Goal: Task Accomplishment & Management: Use online tool/utility

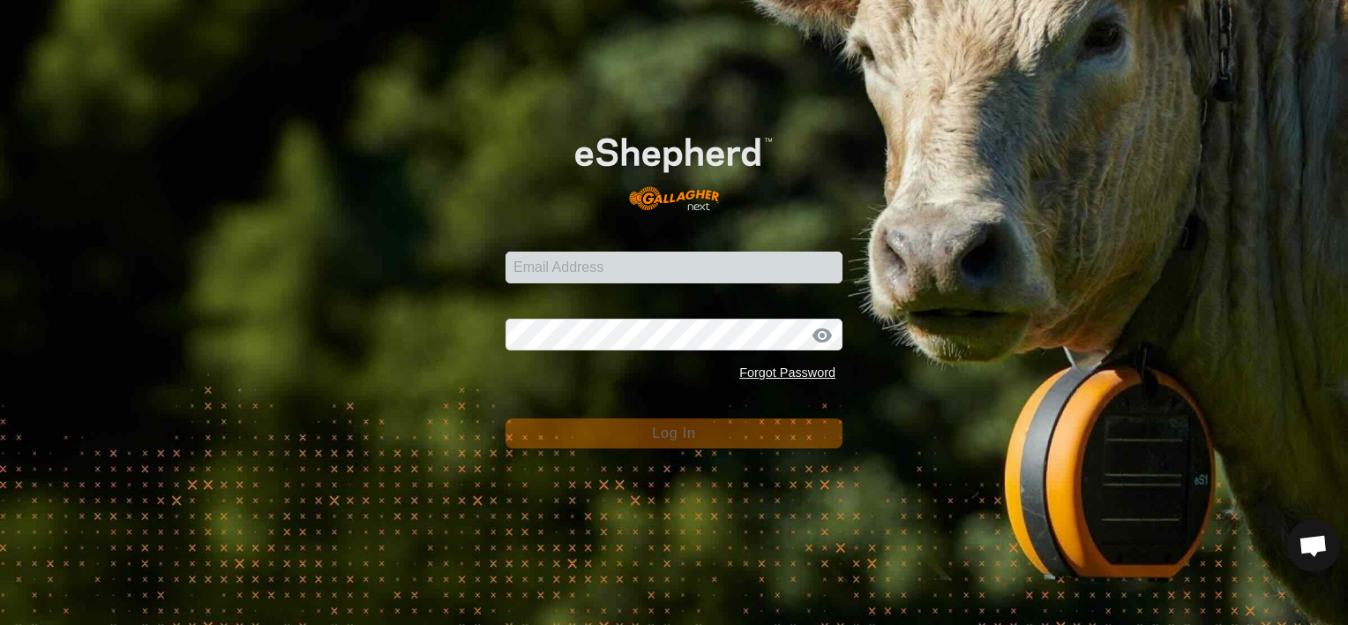
scroll to position [6248, 0]
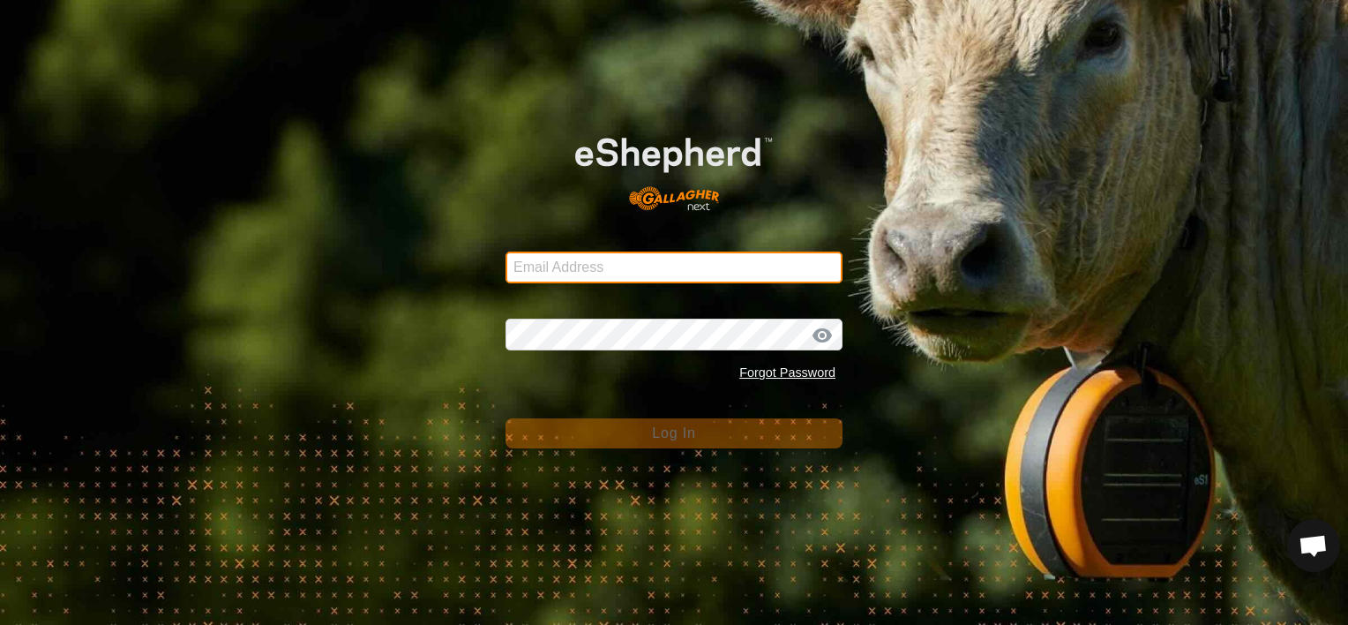
type input "[EMAIL_ADDRESS][DOMAIN_NAME]"
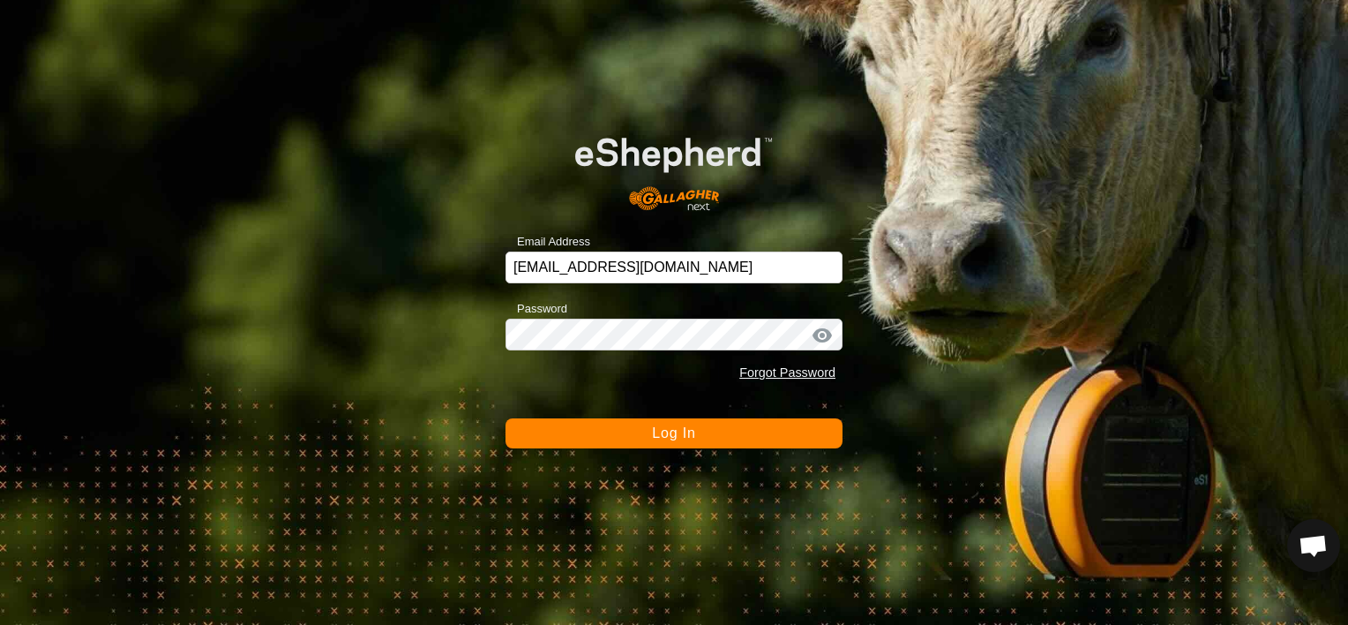
click at [692, 435] on span "Log In" at bounding box center [673, 432] width 43 height 15
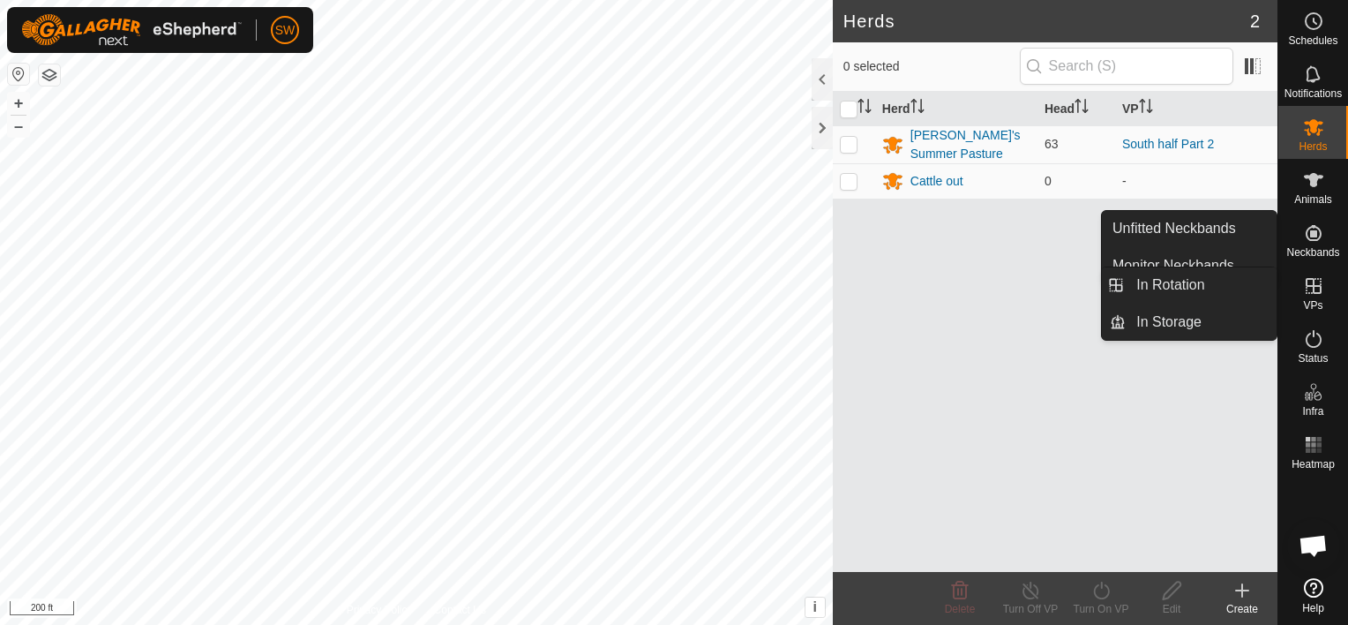
click at [1318, 296] on icon at bounding box center [1313, 285] width 21 height 21
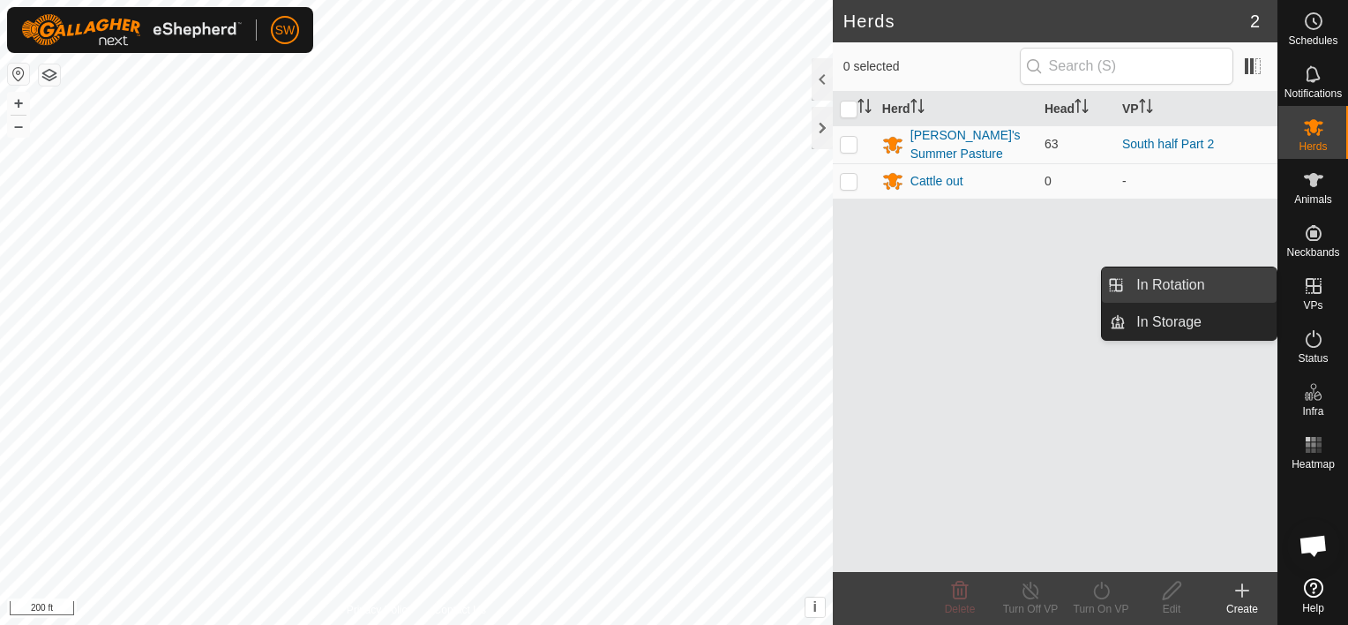
click at [1260, 295] on link "In Rotation" at bounding box center [1201, 284] width 151 height 35
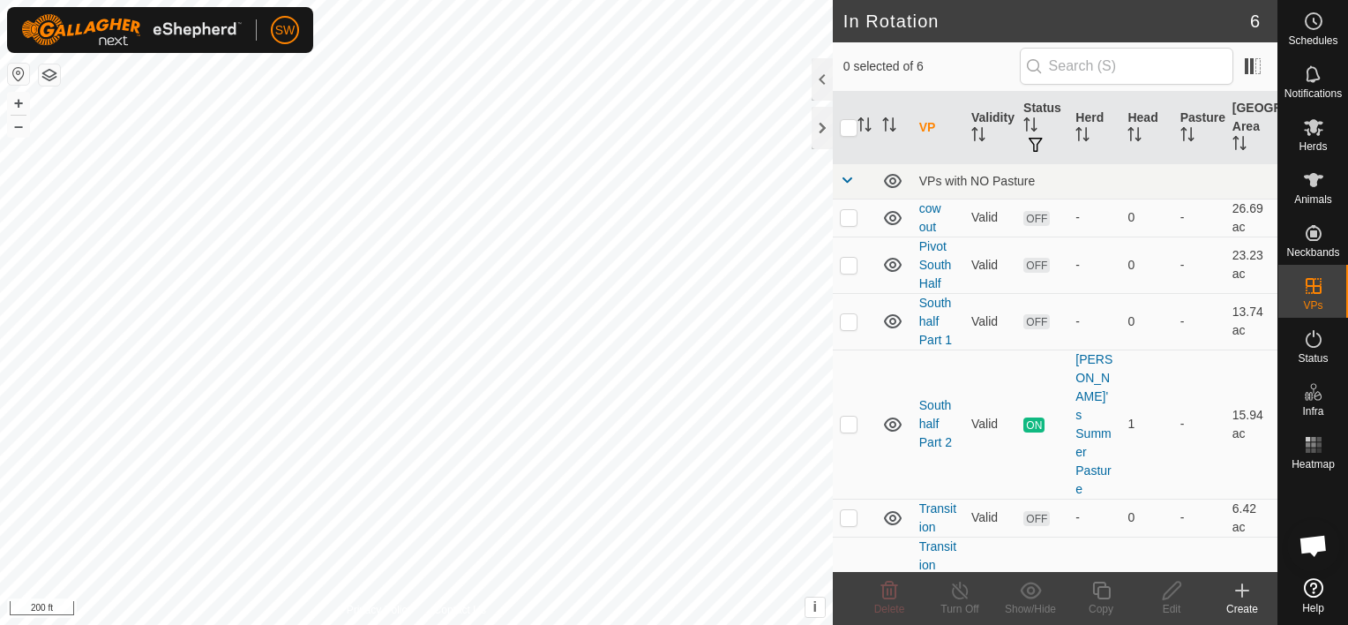
click at [1249, 589] on icon at bounding box center [1242, 590] width 21 height 21
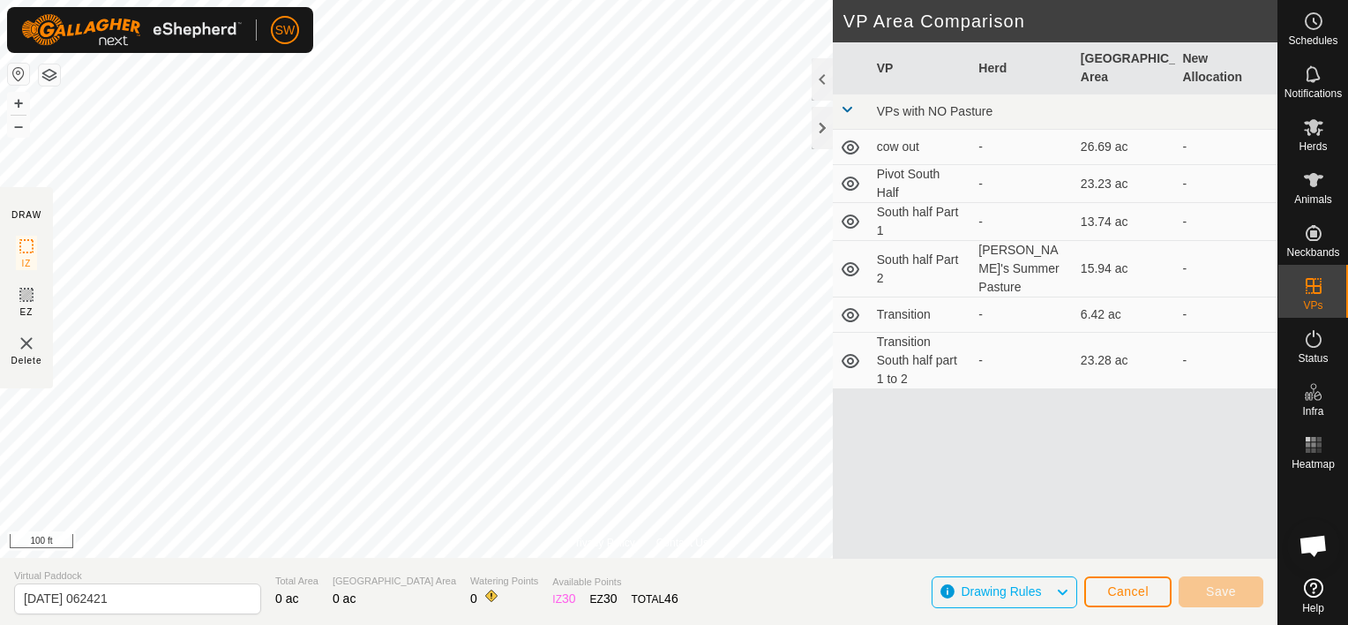
click at [773, 624] on html "SW Schedules Notifications Herds Animals Neckbands VPs Status Infra Heatmap Hel…" at bounding box center [674, 312] width 1348 height 625
click at [0, 101] on html "SW Schedules Notifications Herds Animals Neckbands VPs Status Infra Heatmap Hel…" at bounding box center [674, 312] width 1348 height 625
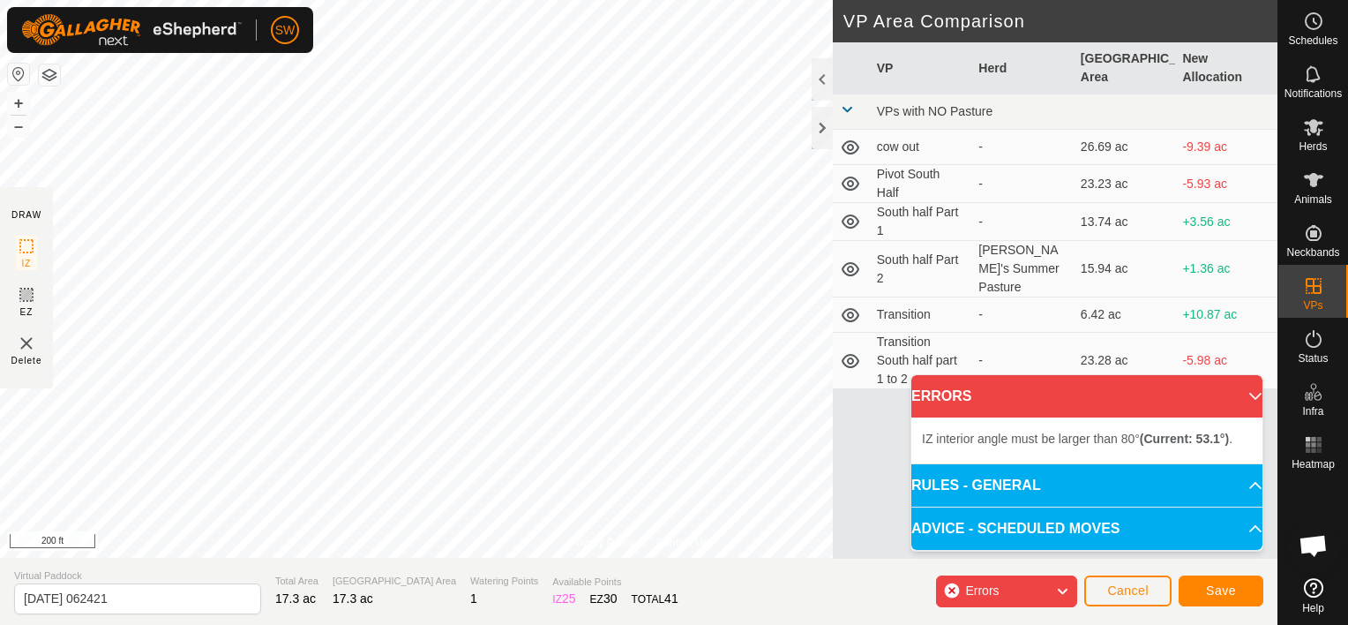
click at [1233, 400] on p-accordion-header "ERRORS" at bounding box center [1087, 396] width 351 height 42
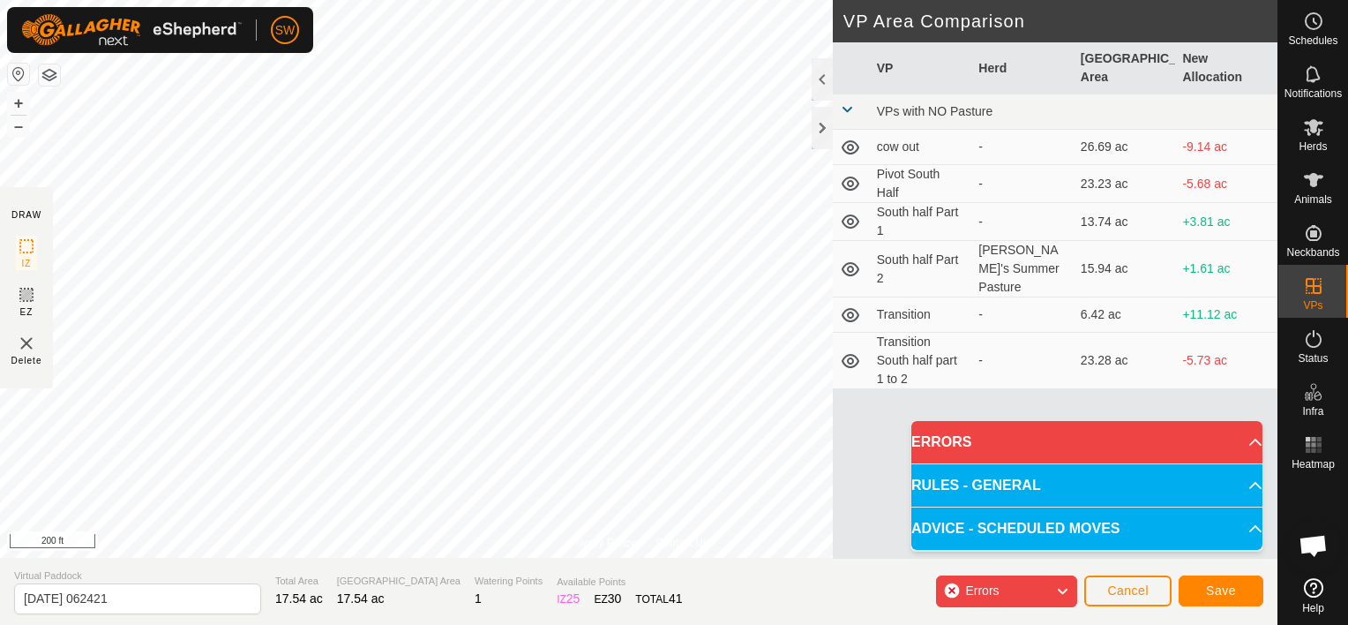
click at [1073, 444] on p-accordion-header "ERRORS" at bounding box center [1087, 442] width 351 height 42
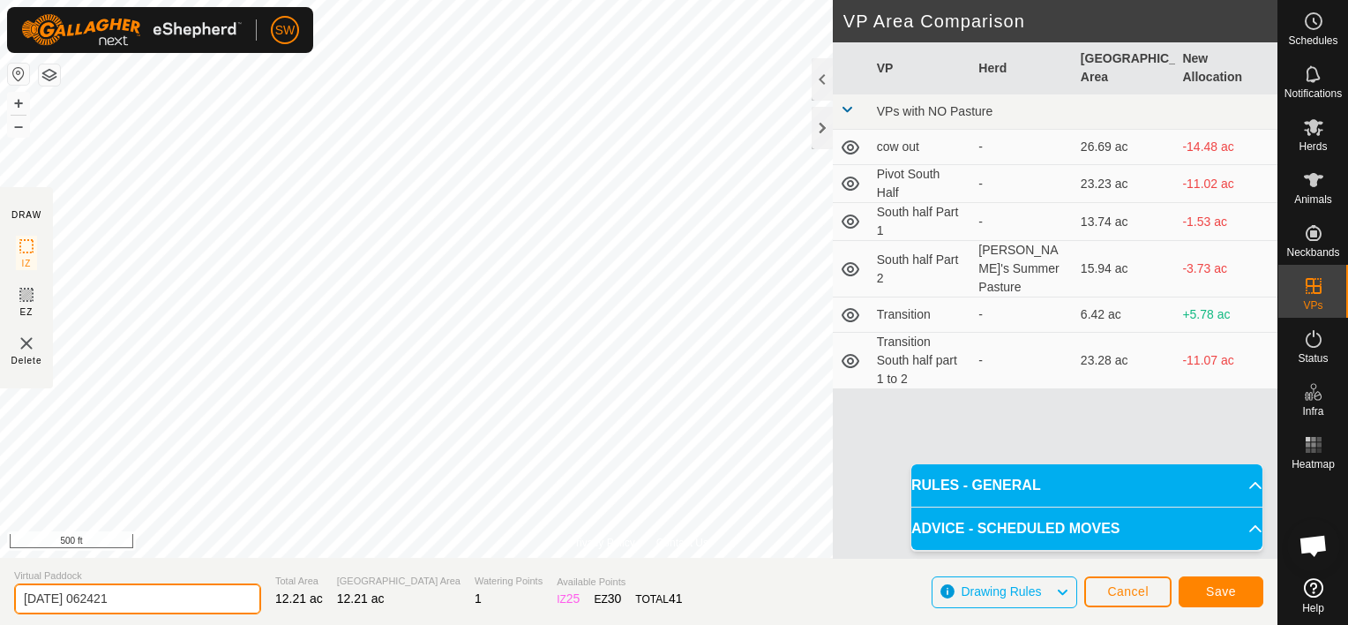
click at [214, 589] on input "2025-09-10 062421" at bounding box center [137, 598] width 247 height 31
click at [180, 590] on input "2025-09-10 062421" at bounding box center [137, 598] width 247 height 31
click at [180, 586] on input "2025-09-10 062421" at bounding box center [137, 598] width 247 height 31
click at [169, 607] on input "2025-09-10 062421" at bounding box center [137, 598] width 247 height 31
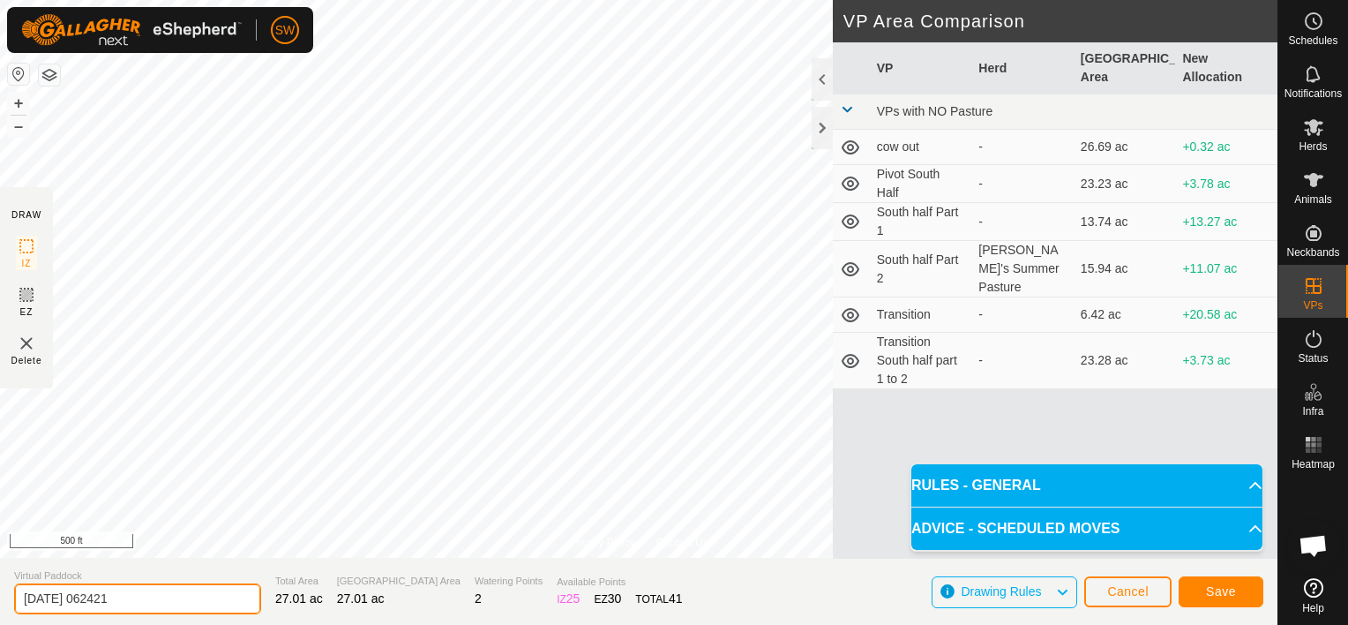
click at [169, 607] on input "2025-09-10 062421" at bounding box center [137, 598] width 247 height 31
type input "north transisition"
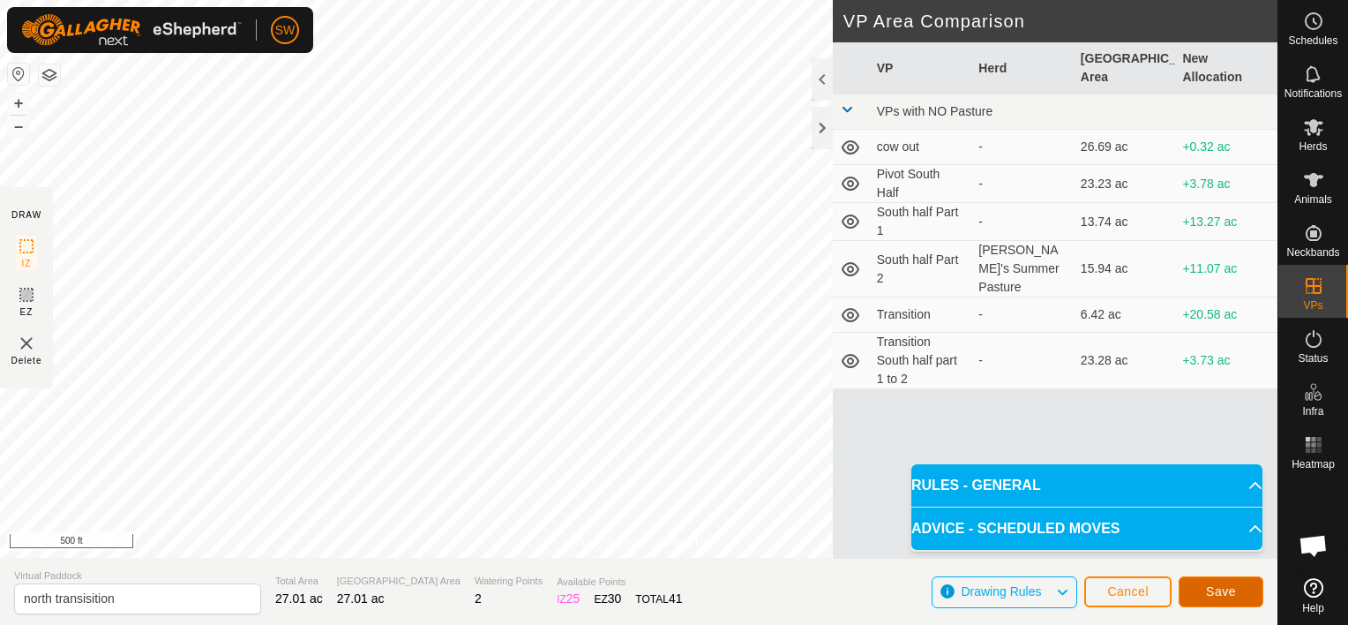
click at [1233, 596] on span "Save" at bounding box center [1221, 591] width 30 height 14
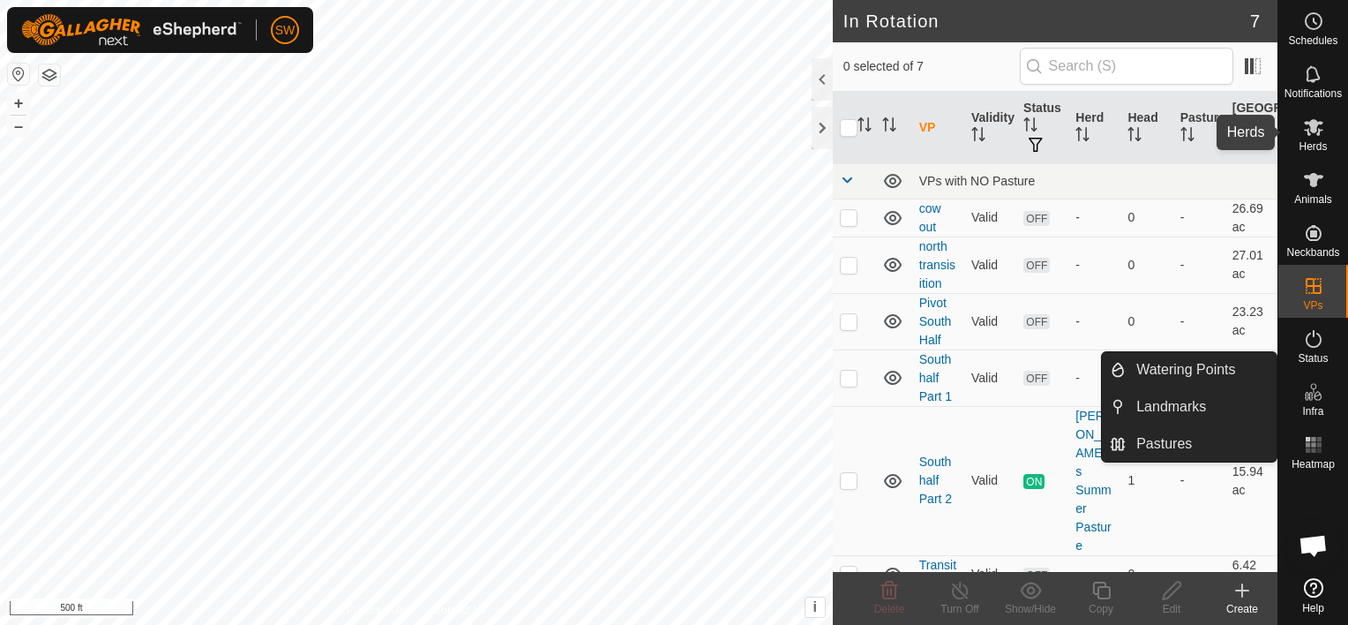
click at [1310, 141] on span "Herds" at bounding box center [1313, 146] width 28 height 11
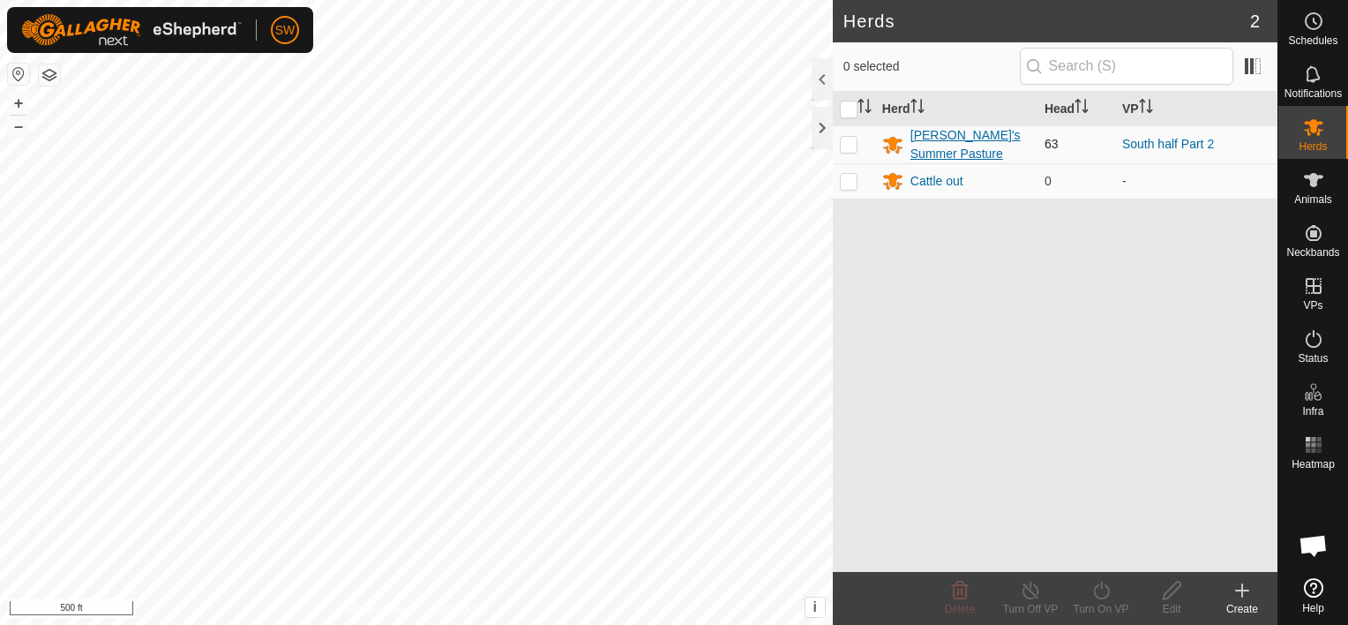
click at [964, 150] on div "[PERSON_NAME]'s Summer Pasture" at bounding box center [971, 144] width 120 height 37
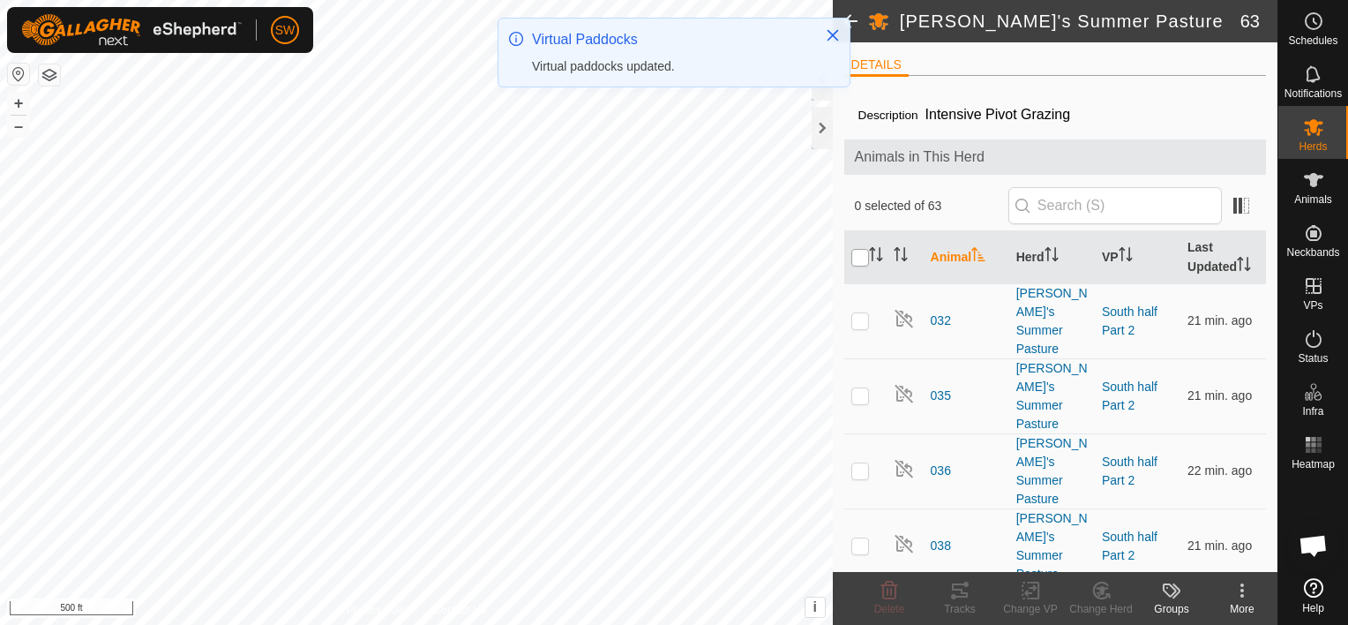
click at [865, 259] on input "checkbox" at bounding box center [861, 258] width 18 height 18
checkbox input "true"
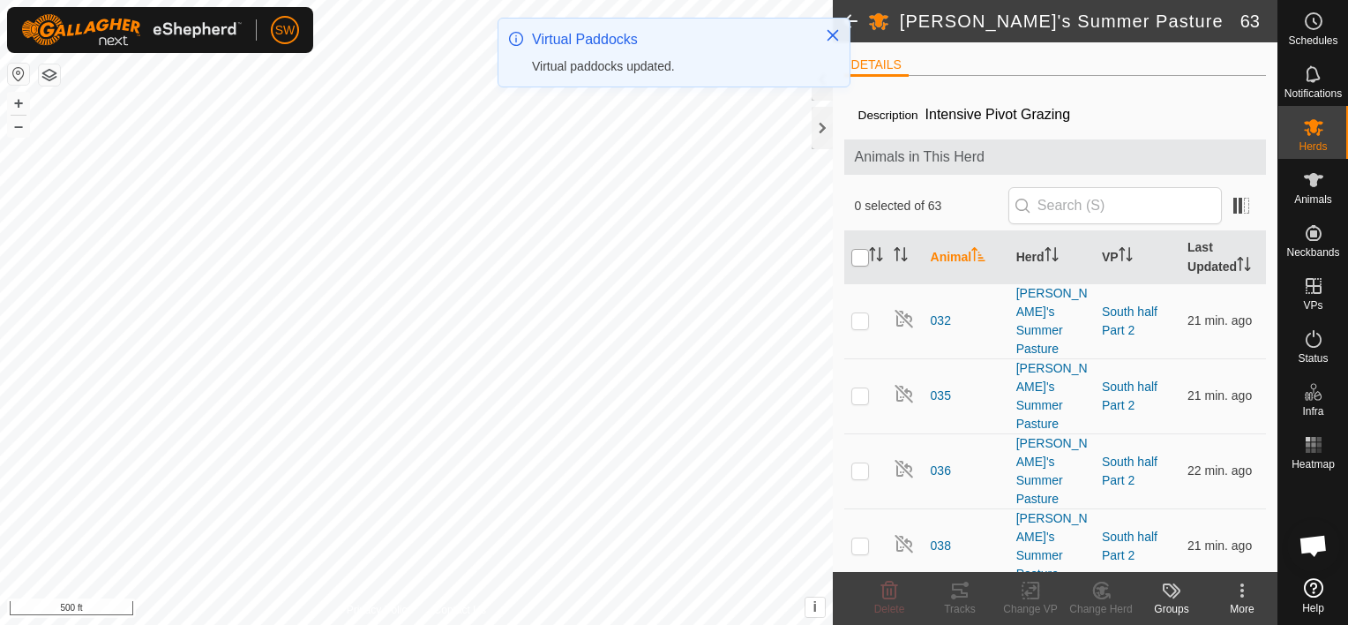
checkbox input "true"
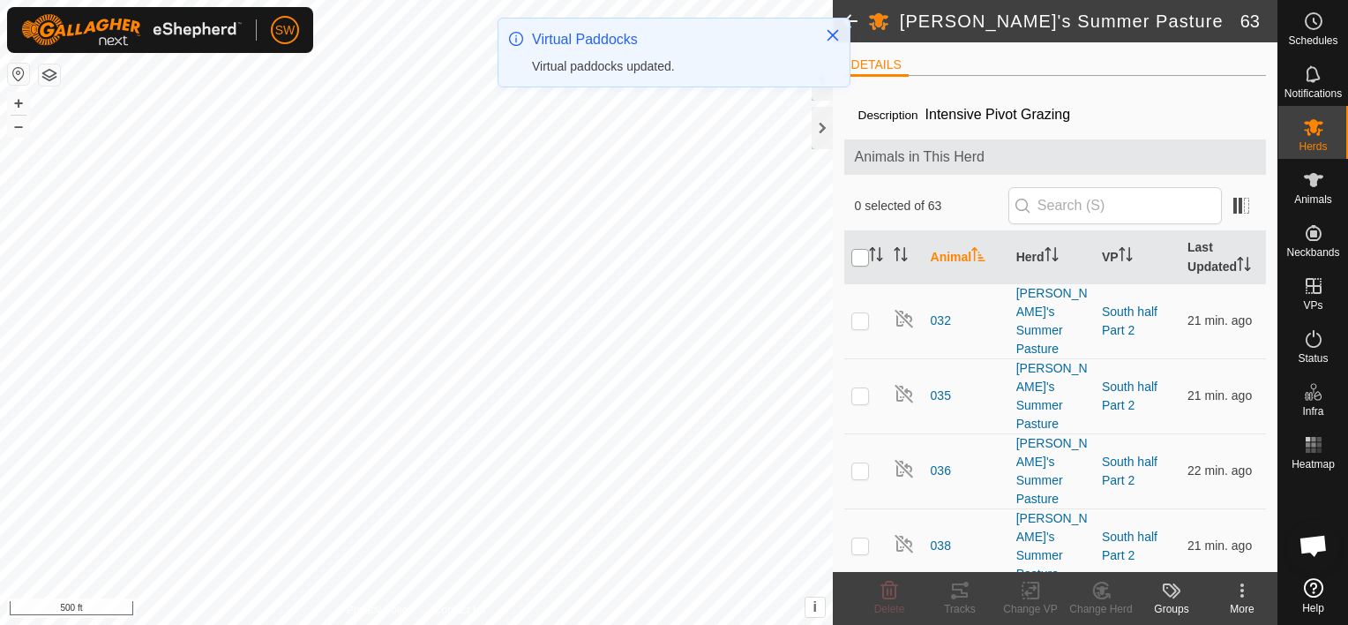
checkbox input "true"
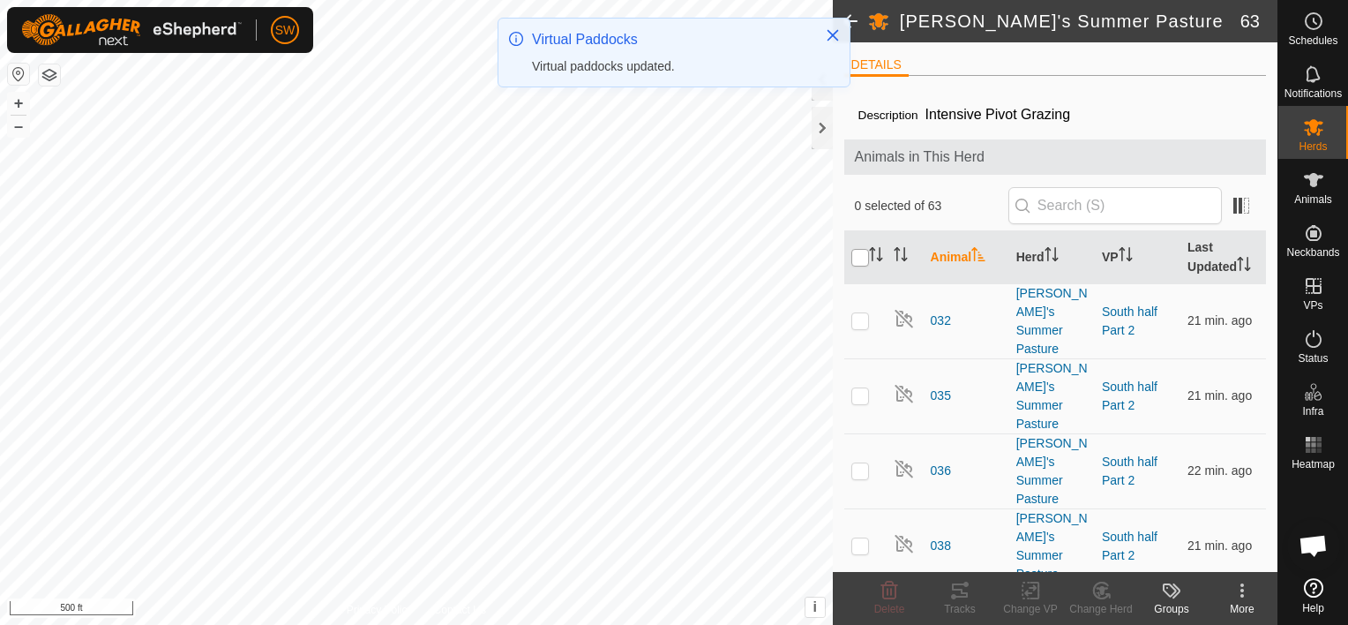
checkbox input "true"
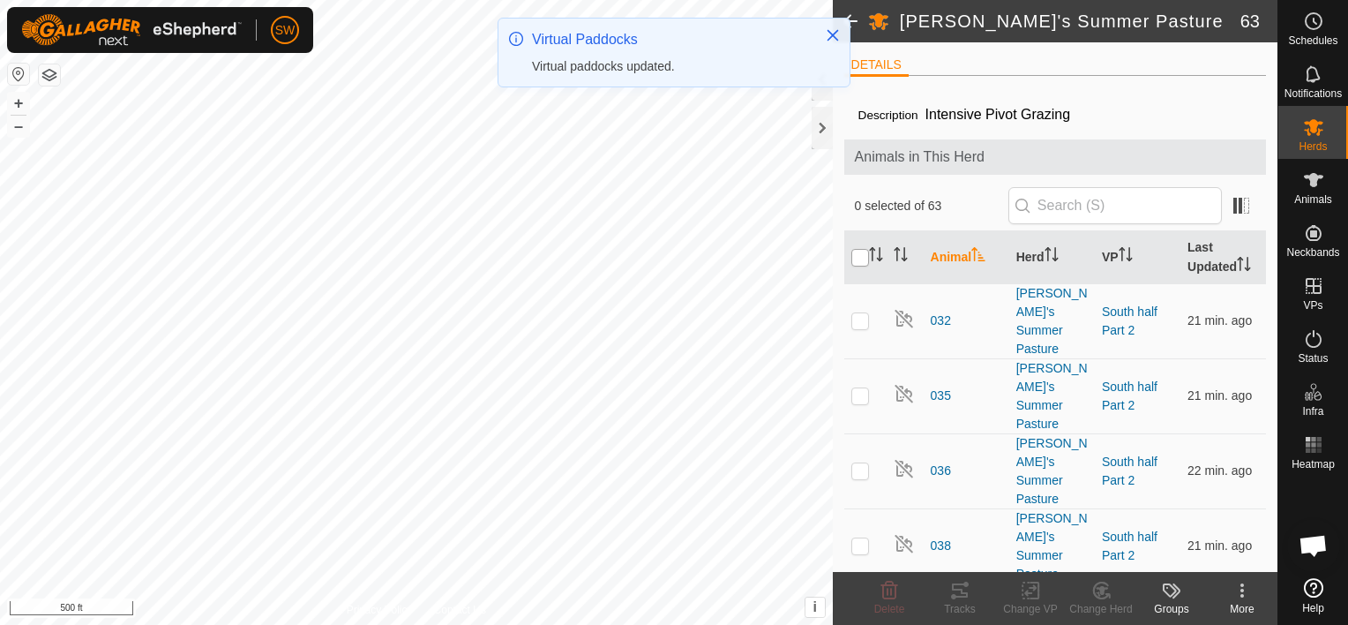
checkbox input "true"
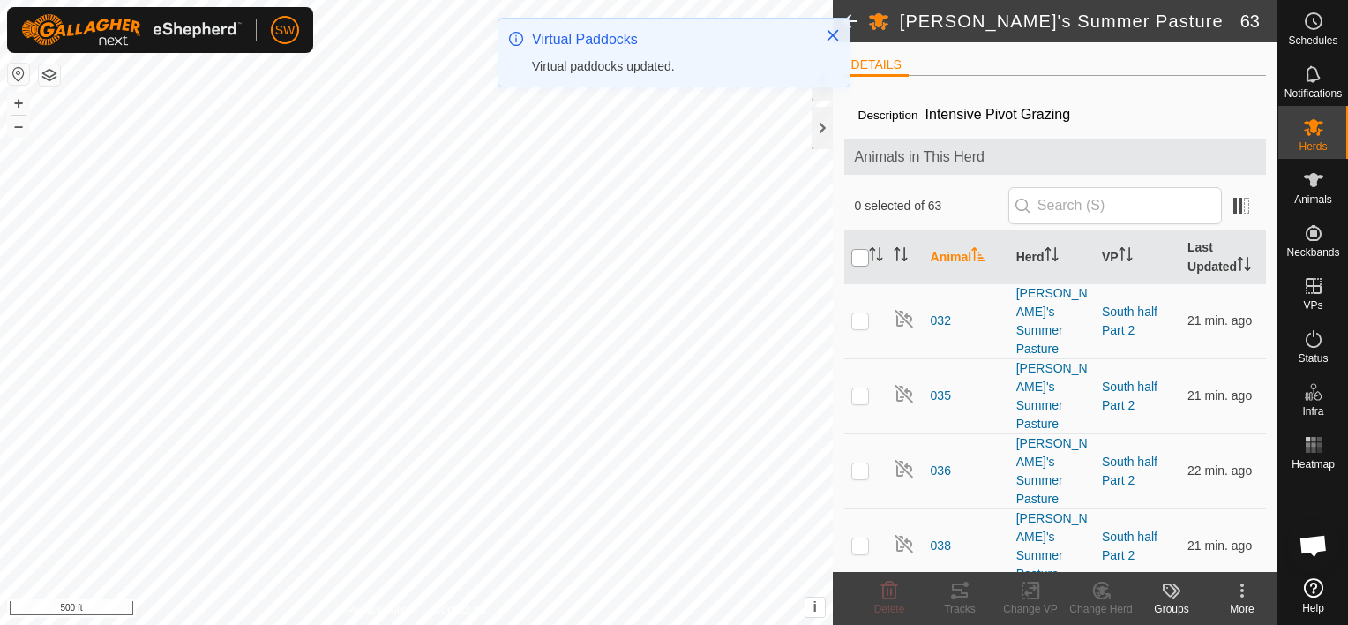
checkbox input "true"
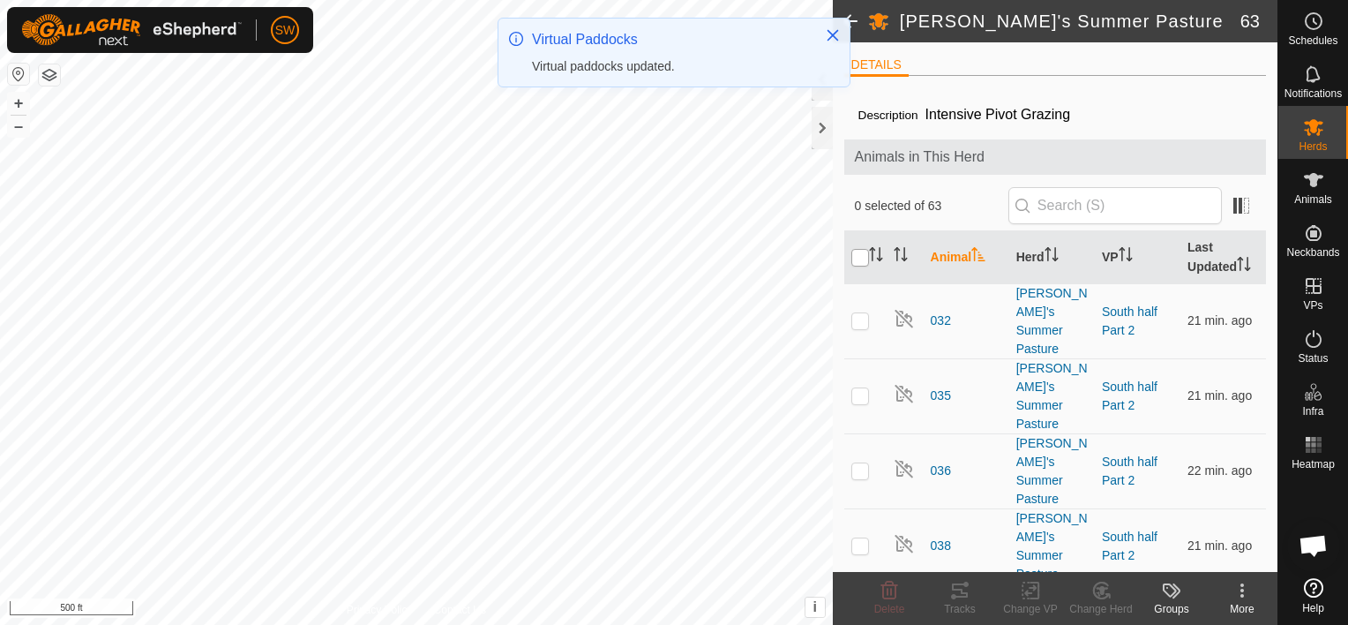
checkbox input "true"
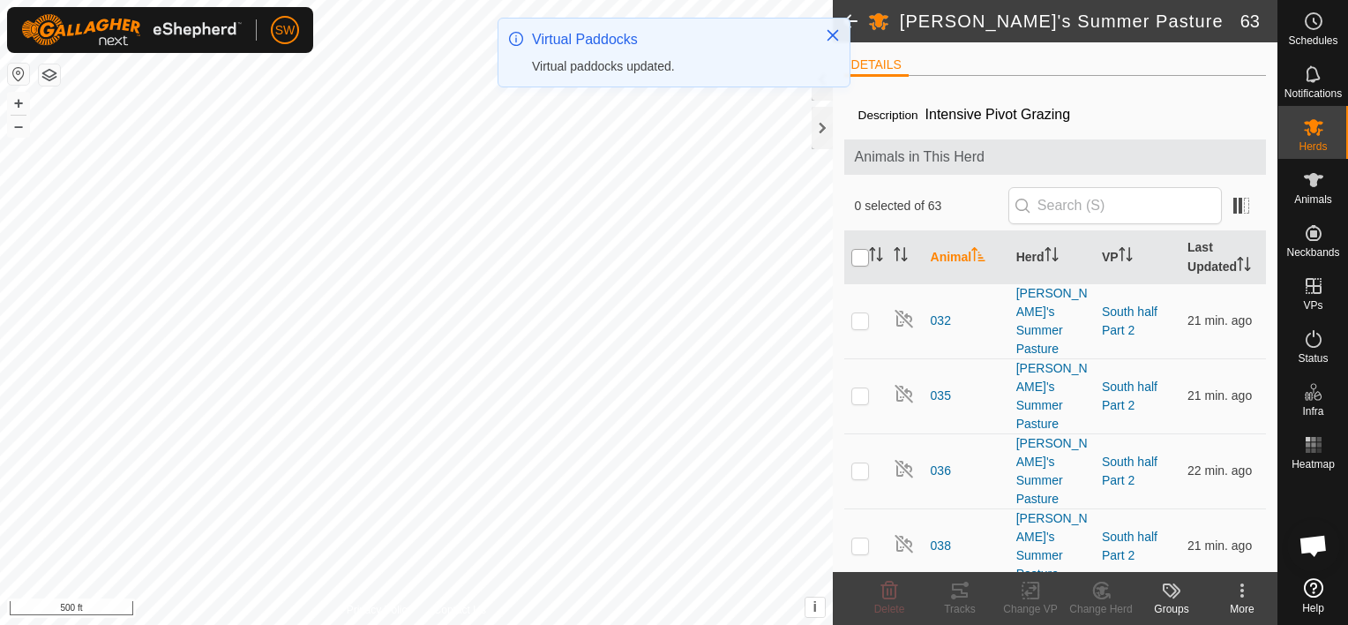
checkbox input "true"
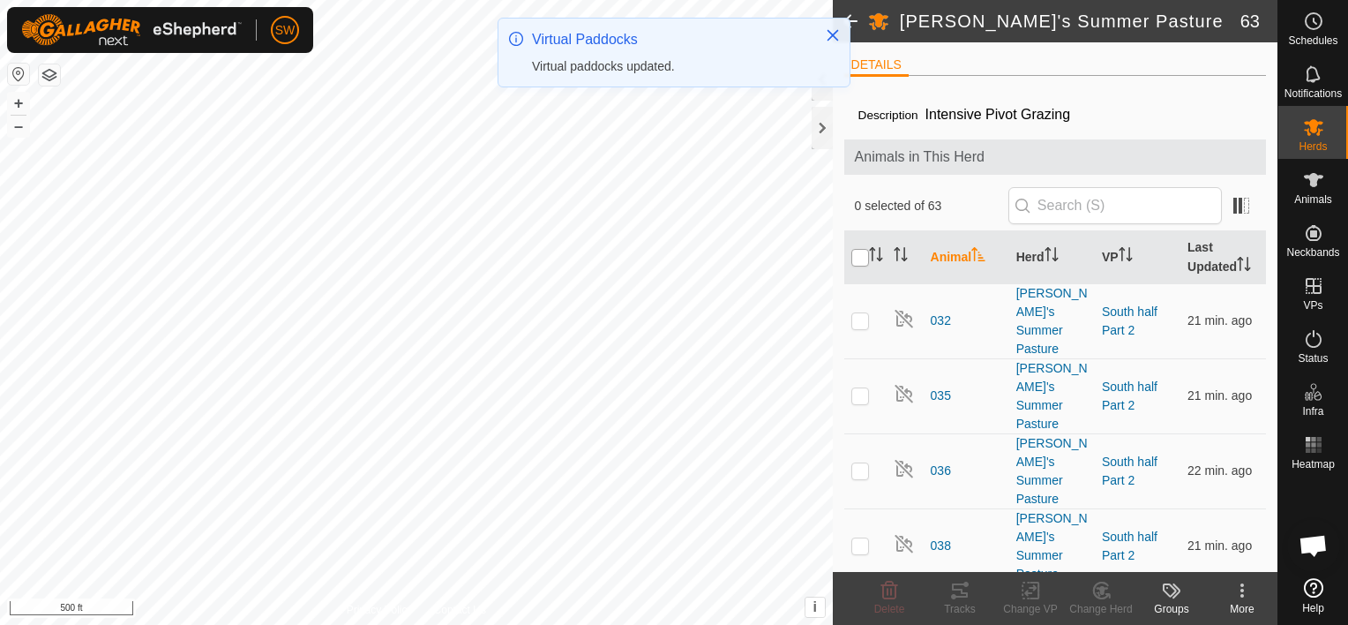
checkbox input "true"
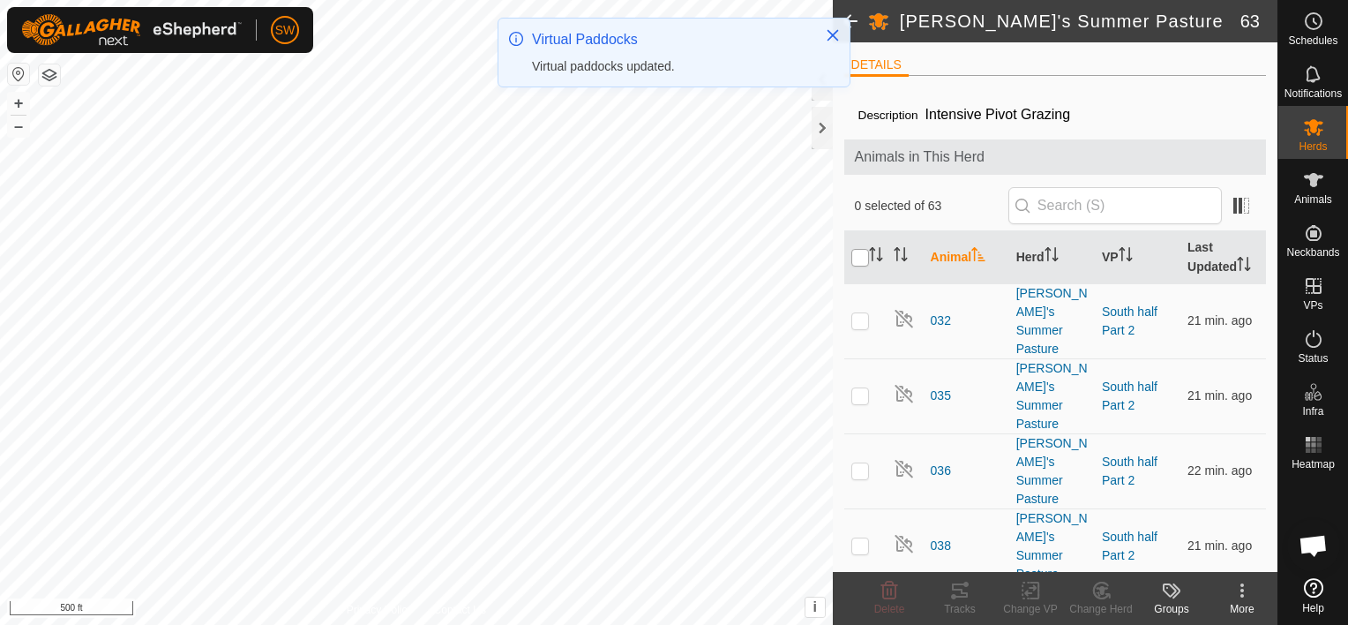
checkbox input "true"
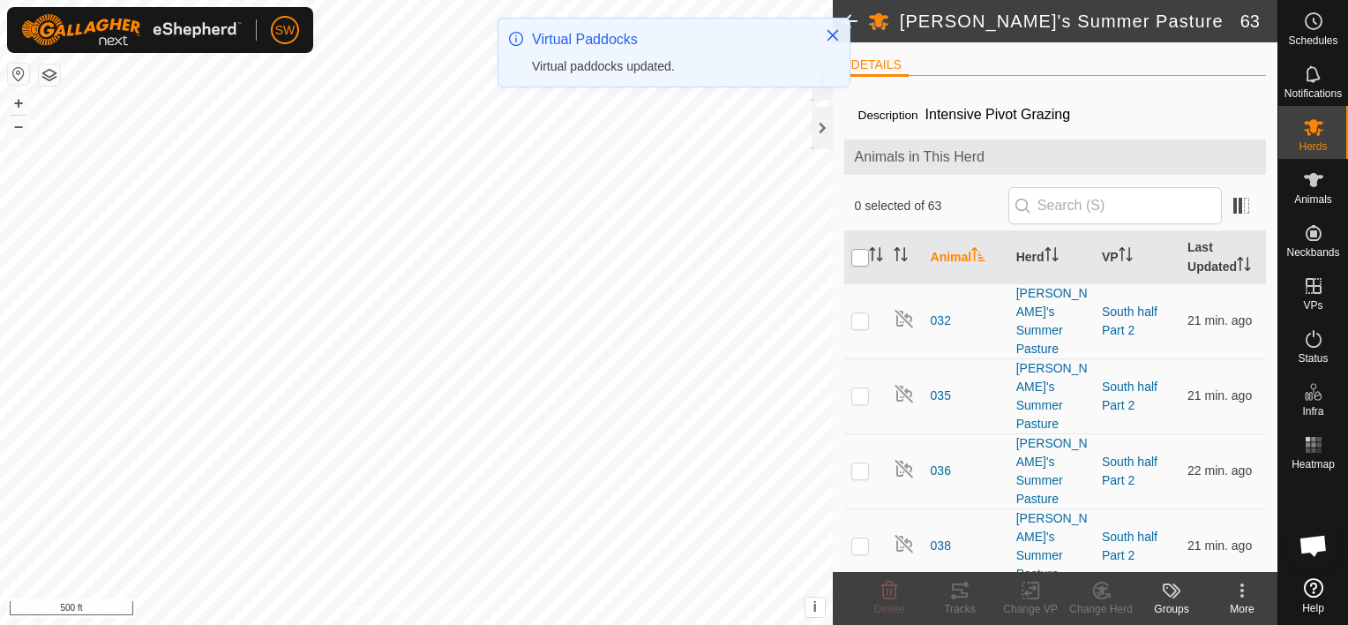
checkbox input "true"
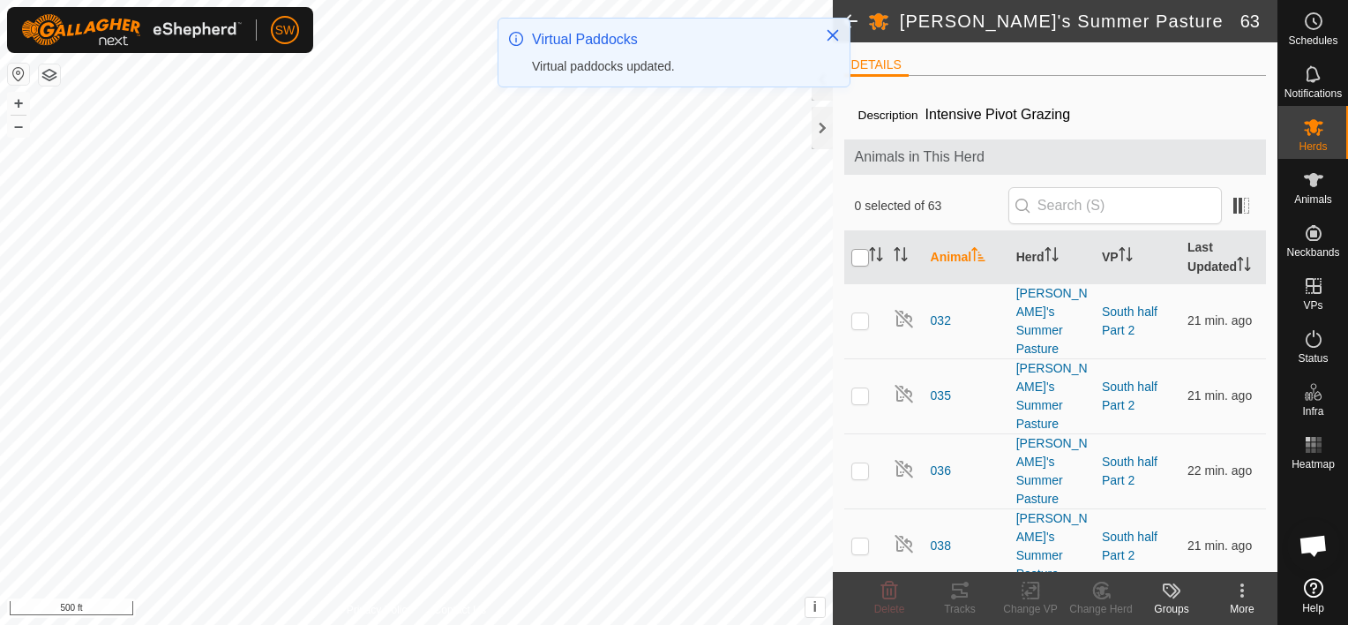
checkbox input "true"
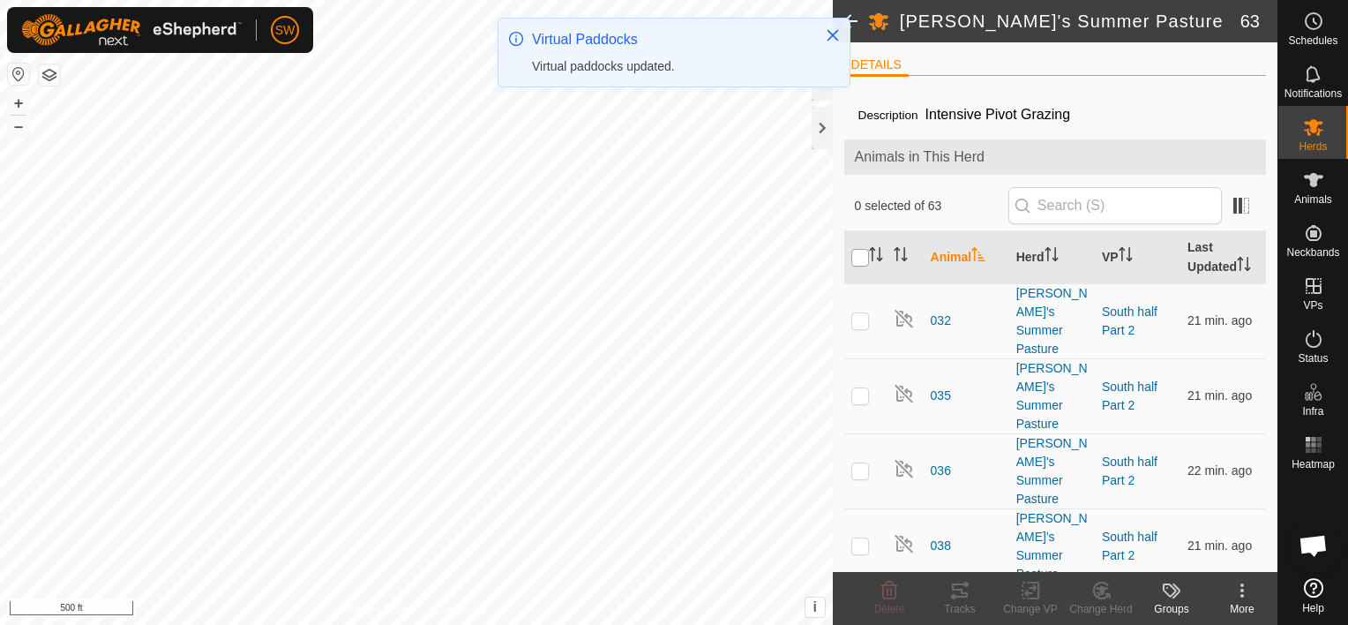
checkbox input "true"
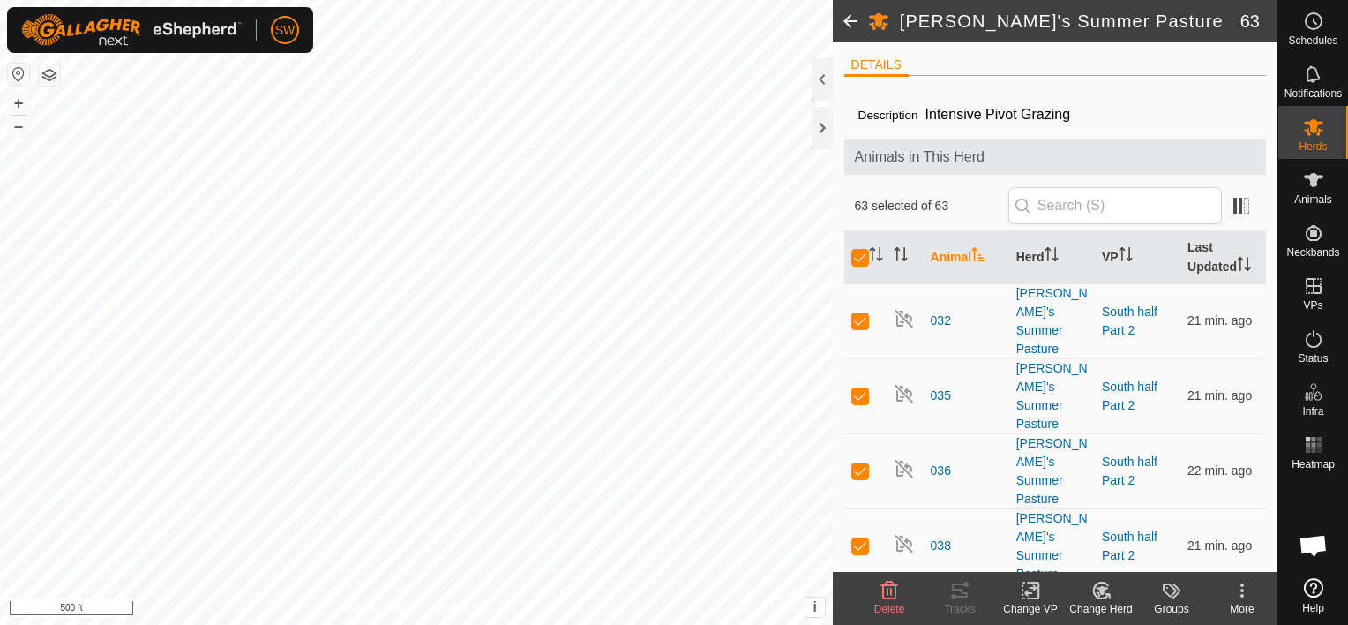
click at [1024, 606] on div "Change VP" at bounding box center [1030, 609] width 71 height 16
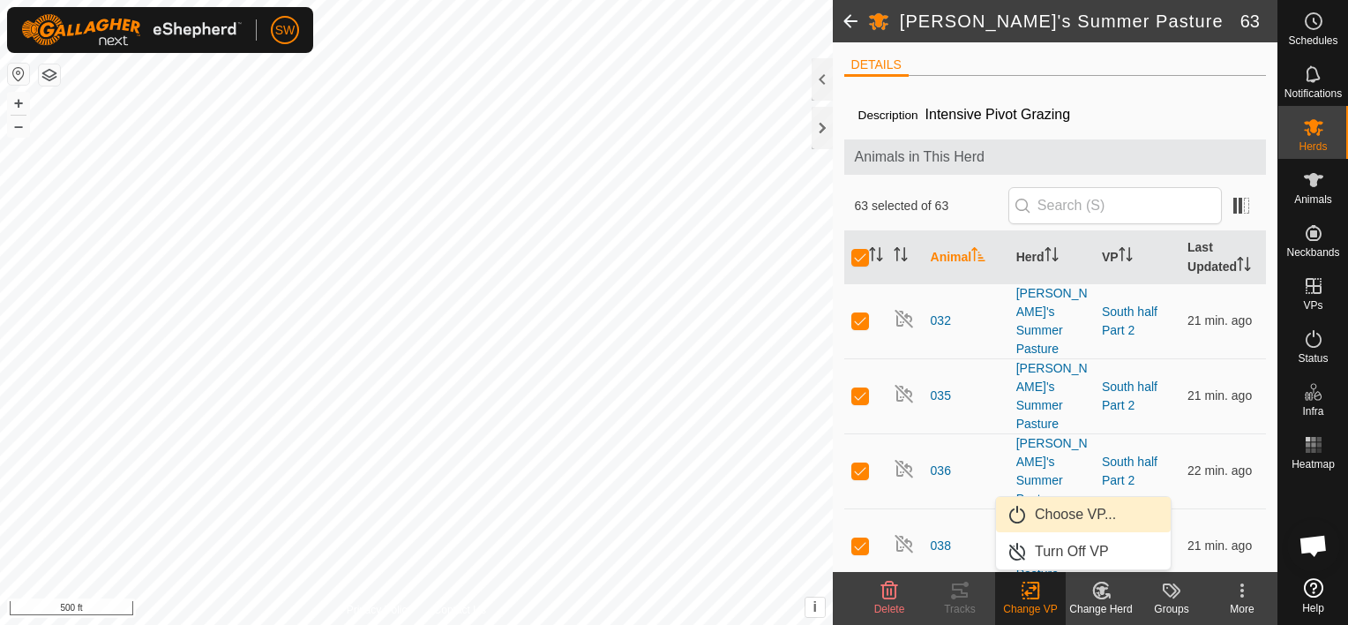
click at [1046, 522] on link "Choose VP..." at bounding box center [1083, 514] width 175 height 35
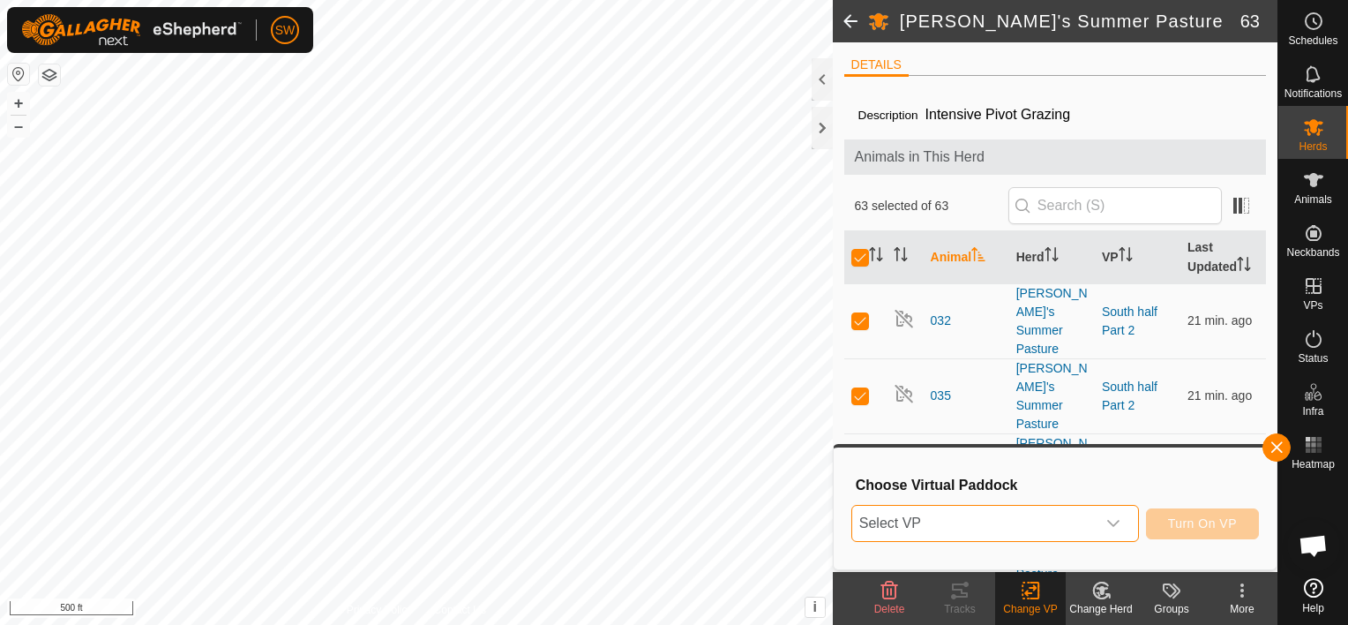
click at [1046, 522] on span "Select VP" at bounding box center [974, 523] width 244 height 35
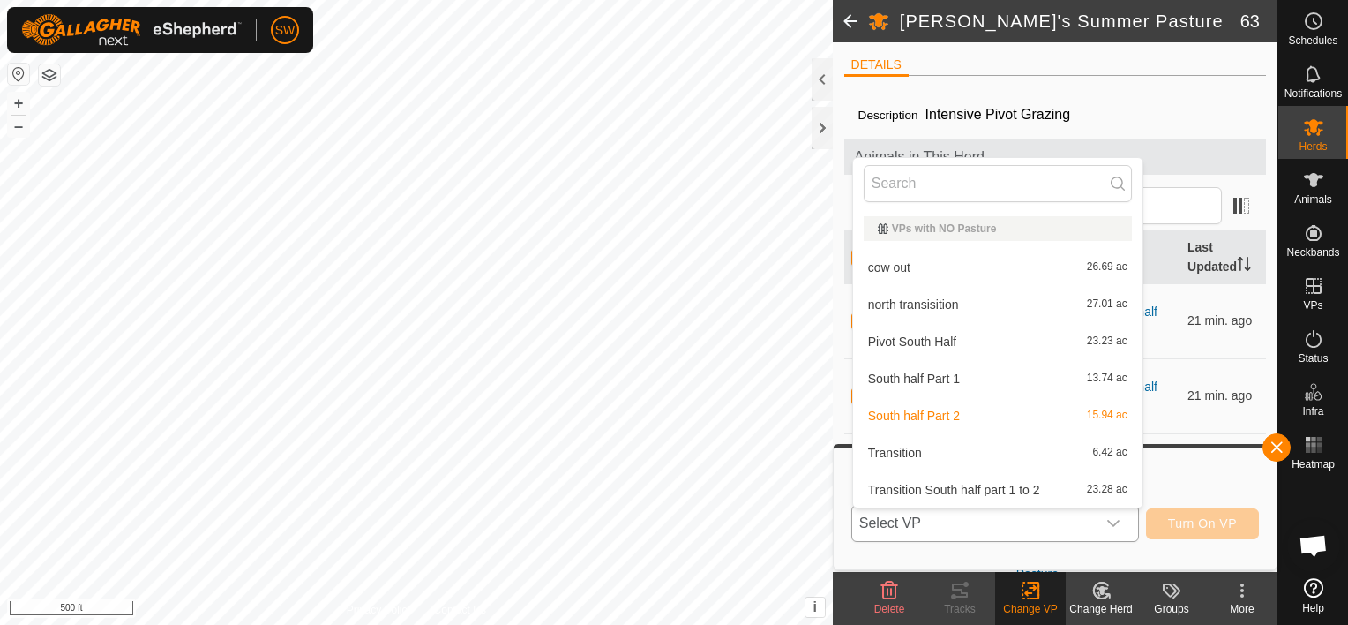
click at [979, 306] on div "north transisition 27.01 ac" at bounding box center [998, 304] width 268 height 21
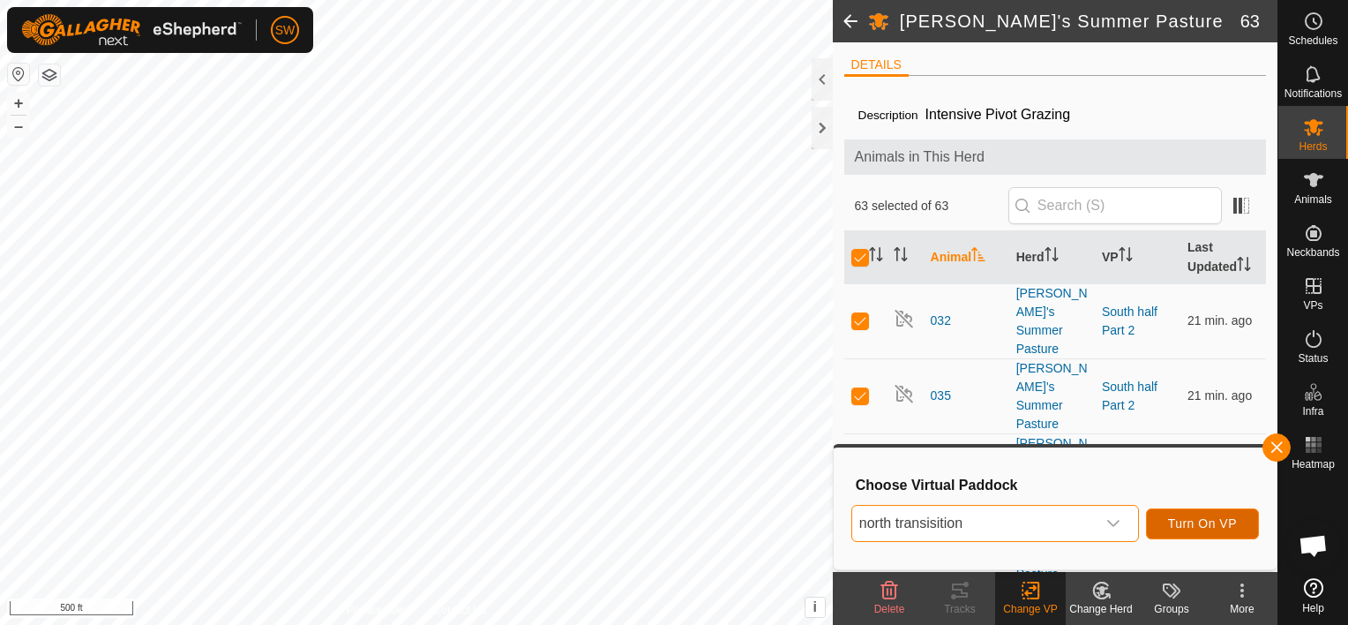
click at [1166, 523] on button "Turn On VP" at bounding box center [1202, 523] width 113 height 31
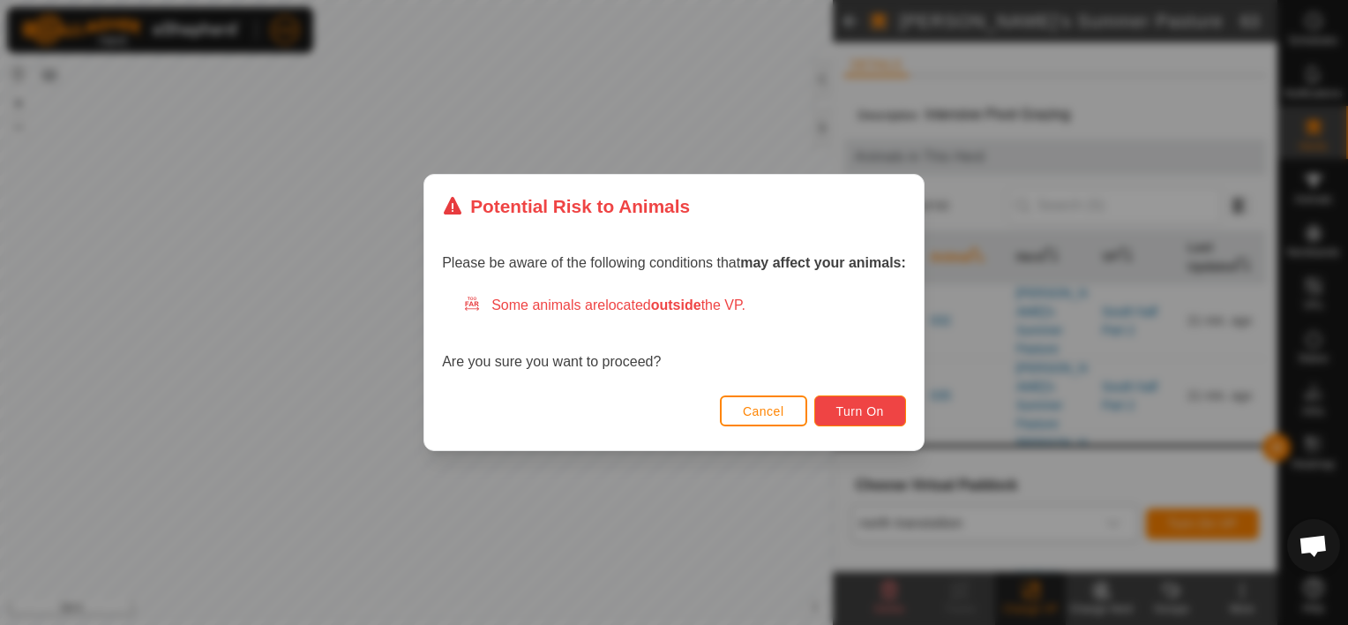
click at [858, 409] on span "Turn On" at bounding box center [861, 411] width 48 height 14
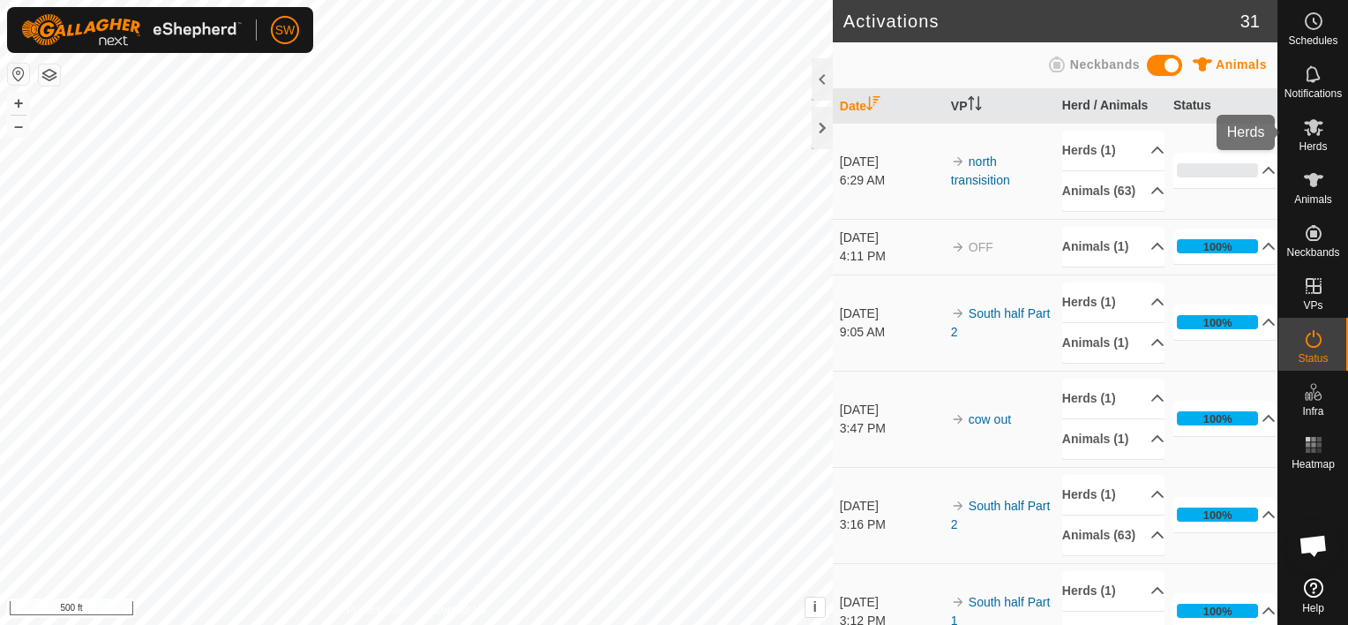
click at [1313, 138] on es-mob-svg-icon at bounding box center [1314, 127] width 32 height 28
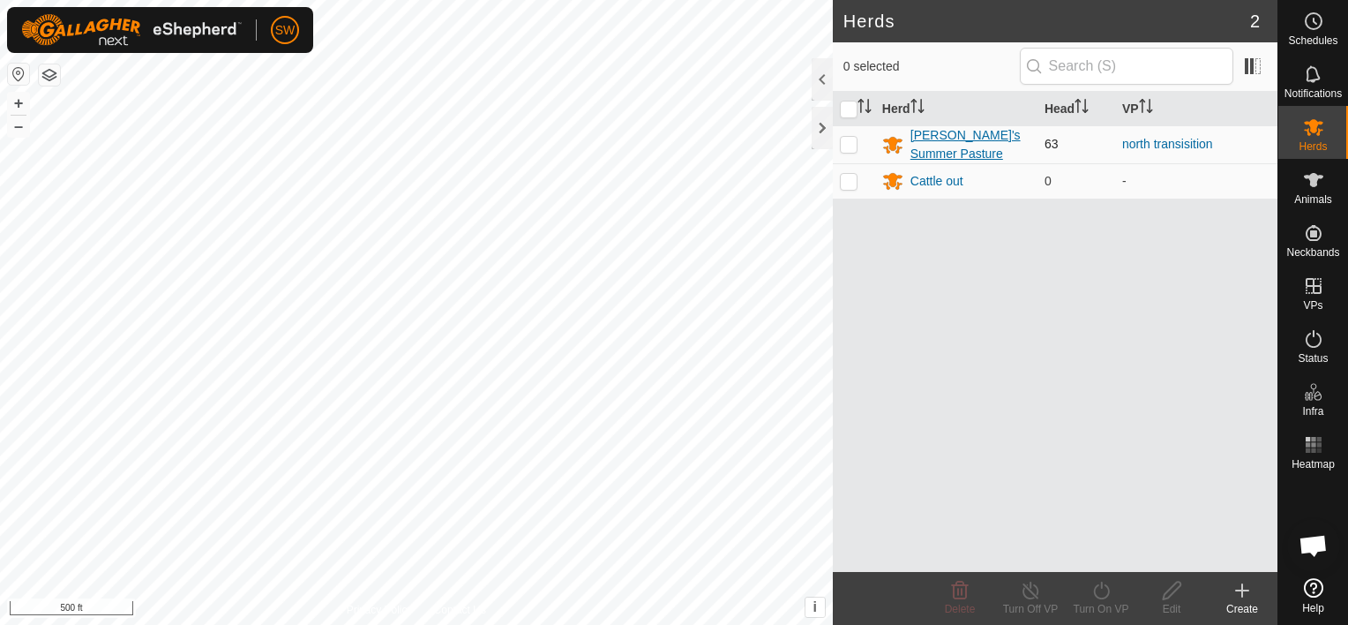
click at [940, 143] on div "[PERSON_NAME]'s Summer Pasture" at bounding box center [971, 144] width 120 height 37
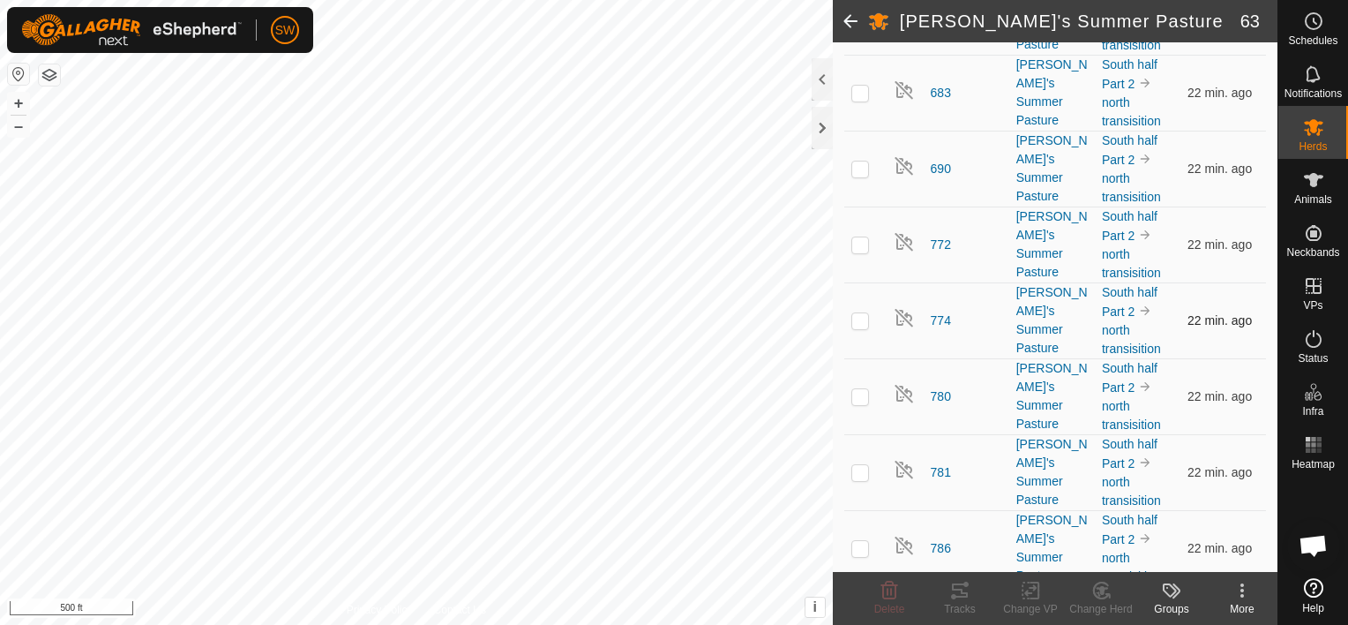
scroll to position [4451, 0]
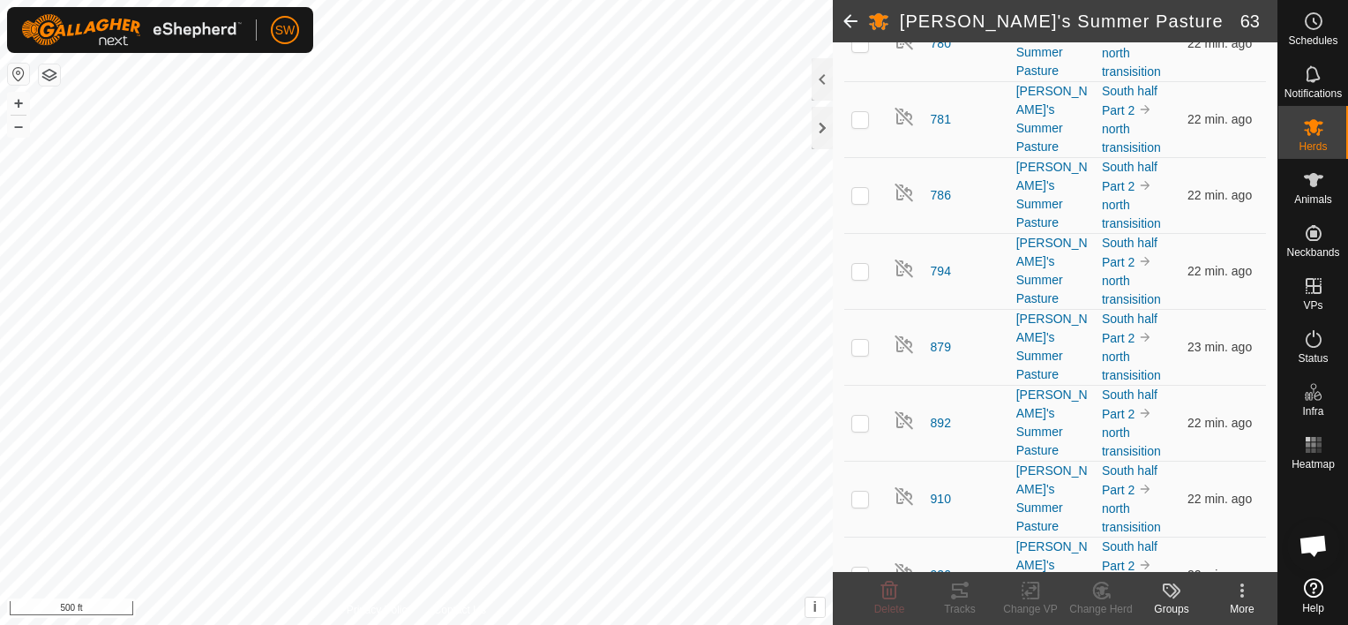
click at [54, 38] on img at bounding box center [131, 30] width 221 height 32
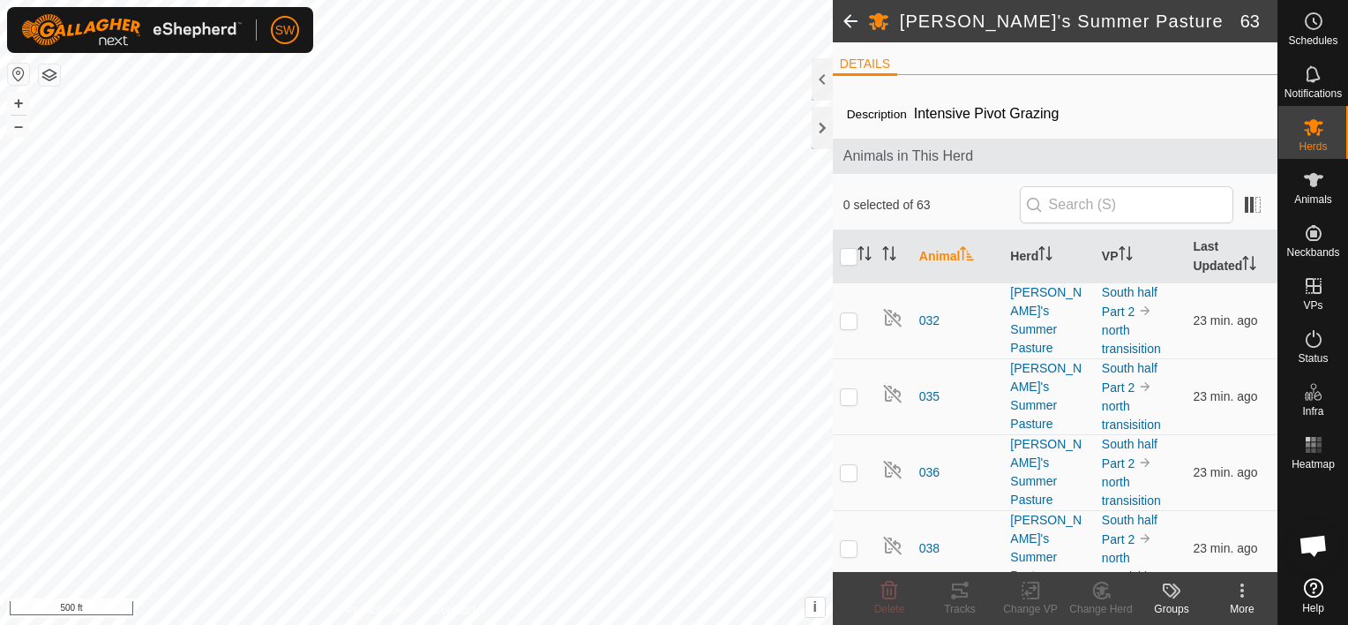
scroll to position [6204, 0]
click at [273, 31] on p-avatar "SW" at bounding box center [285, 30] width 28 height 28
click at [303, 141] on link "Logout" at bounding box center [366, 136] width 175 height 28
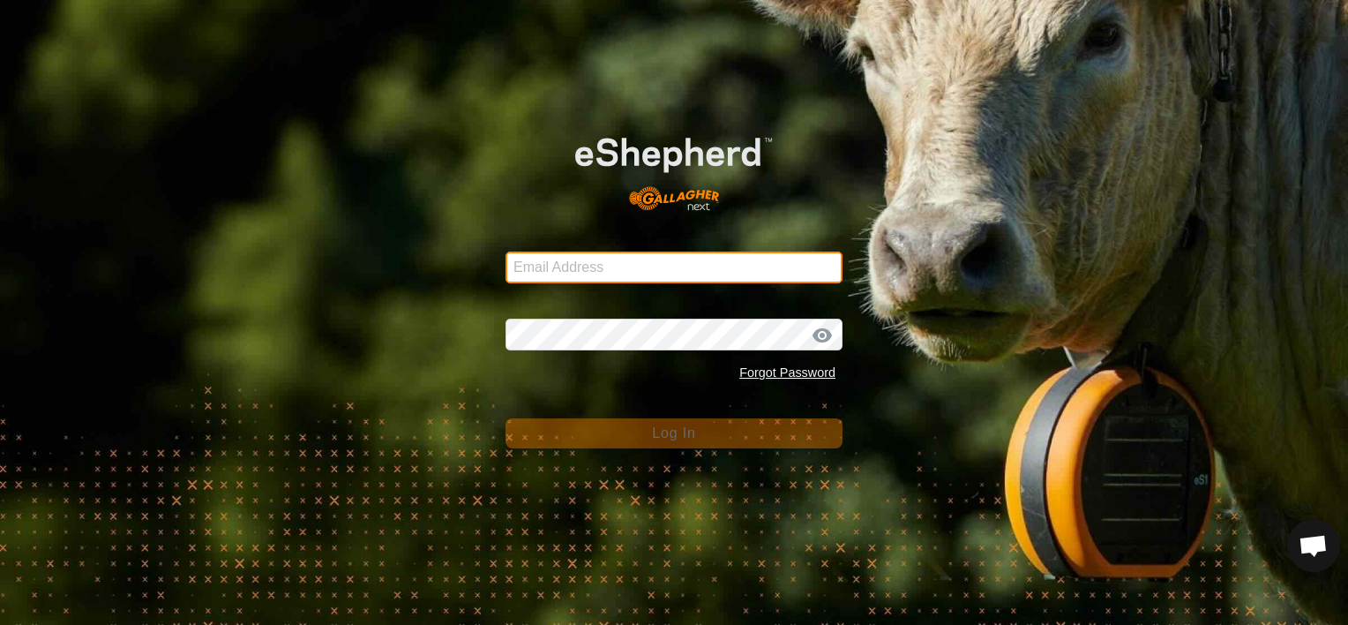
type input "[EMAIL_ADDRESS][DOMAIN_NAME]"
